Goal: Information Seeking & Learning: Find contact information

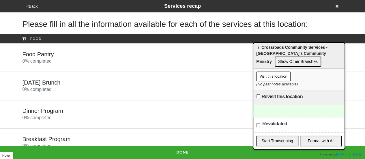
click at [272, 78] on button "Visit this location" at bounding box center [274, 77] width 34 height 10
click at [283, 70] on div "Visit this location (No past notes available)" at bounding box center [299, 79] width 91 height 21
click at [281, 75] on button "Visit this location" at bounding box center [274, 77] width 34 height 10
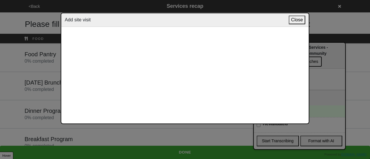
click at [296, 21] on button "Close" at bounding box center [297, 20] width 16 height 9
